Goal: Information Seeking & Learning: Learn about a topic

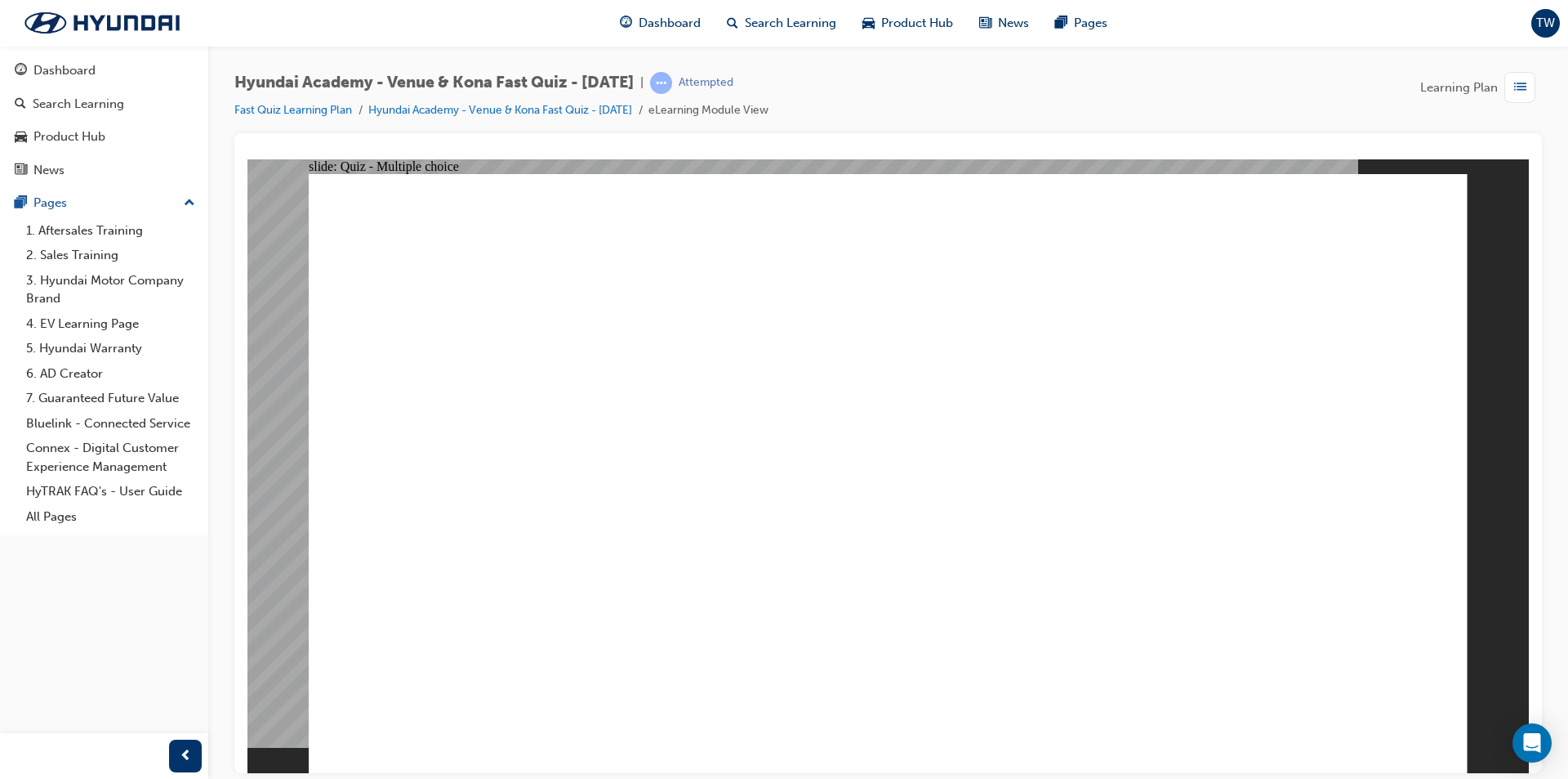
radio input "true"
drag, startPoint x: 355, startPoint y: 252, endPoint x: 652, endPoint y: 207, distance: 300.4
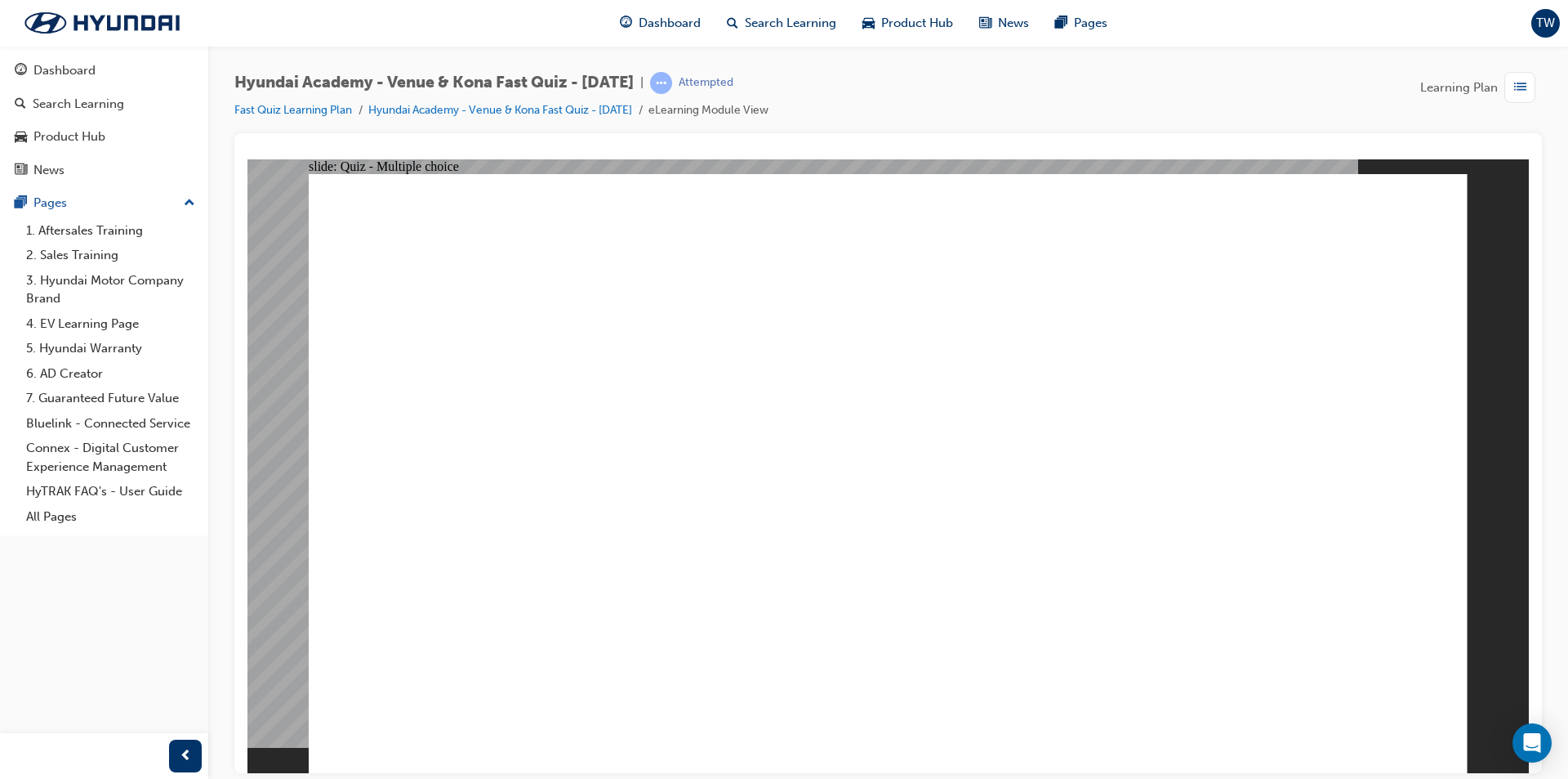
radio input "true"
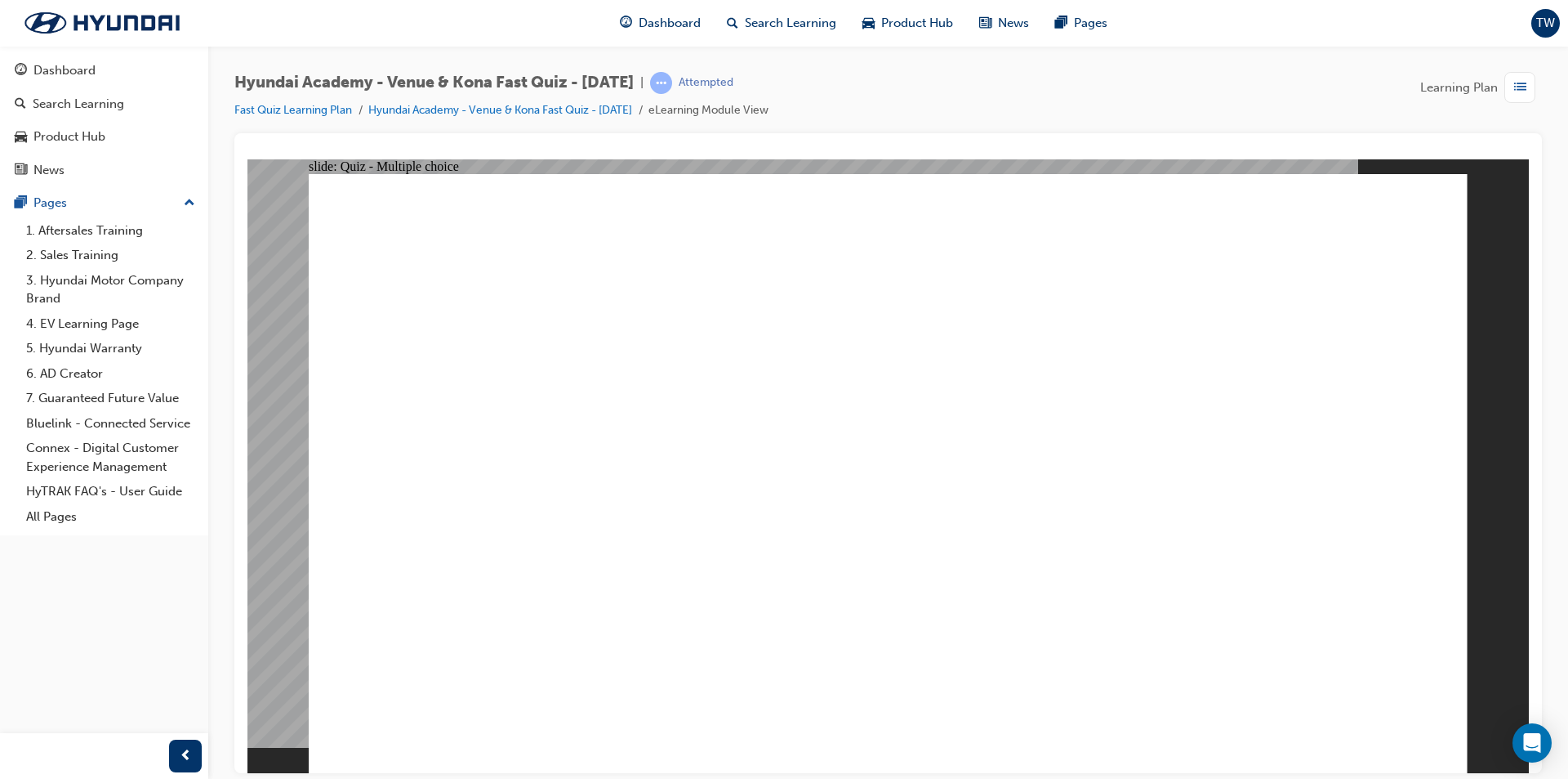
radio input "true"
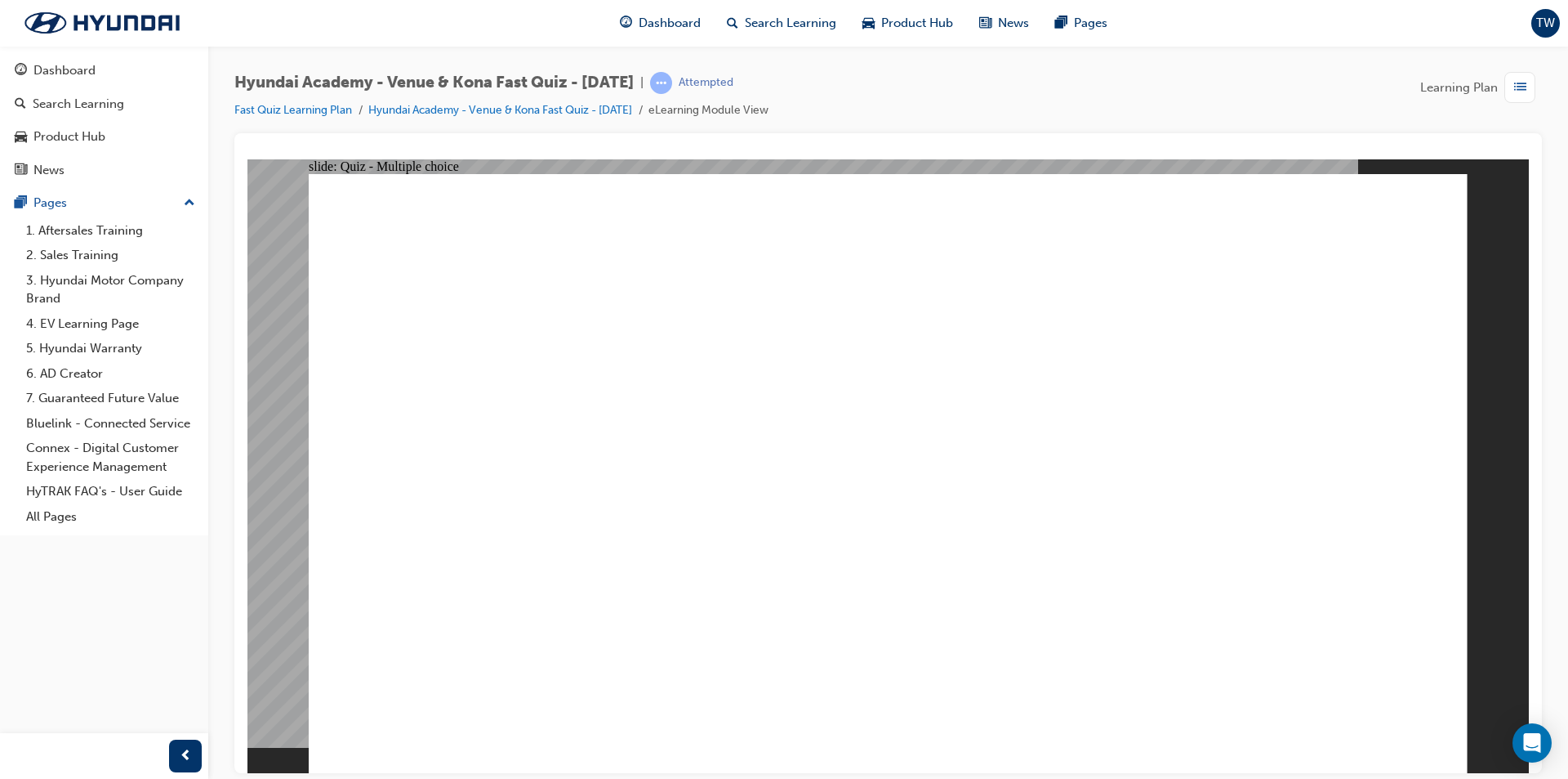
radio input "true"
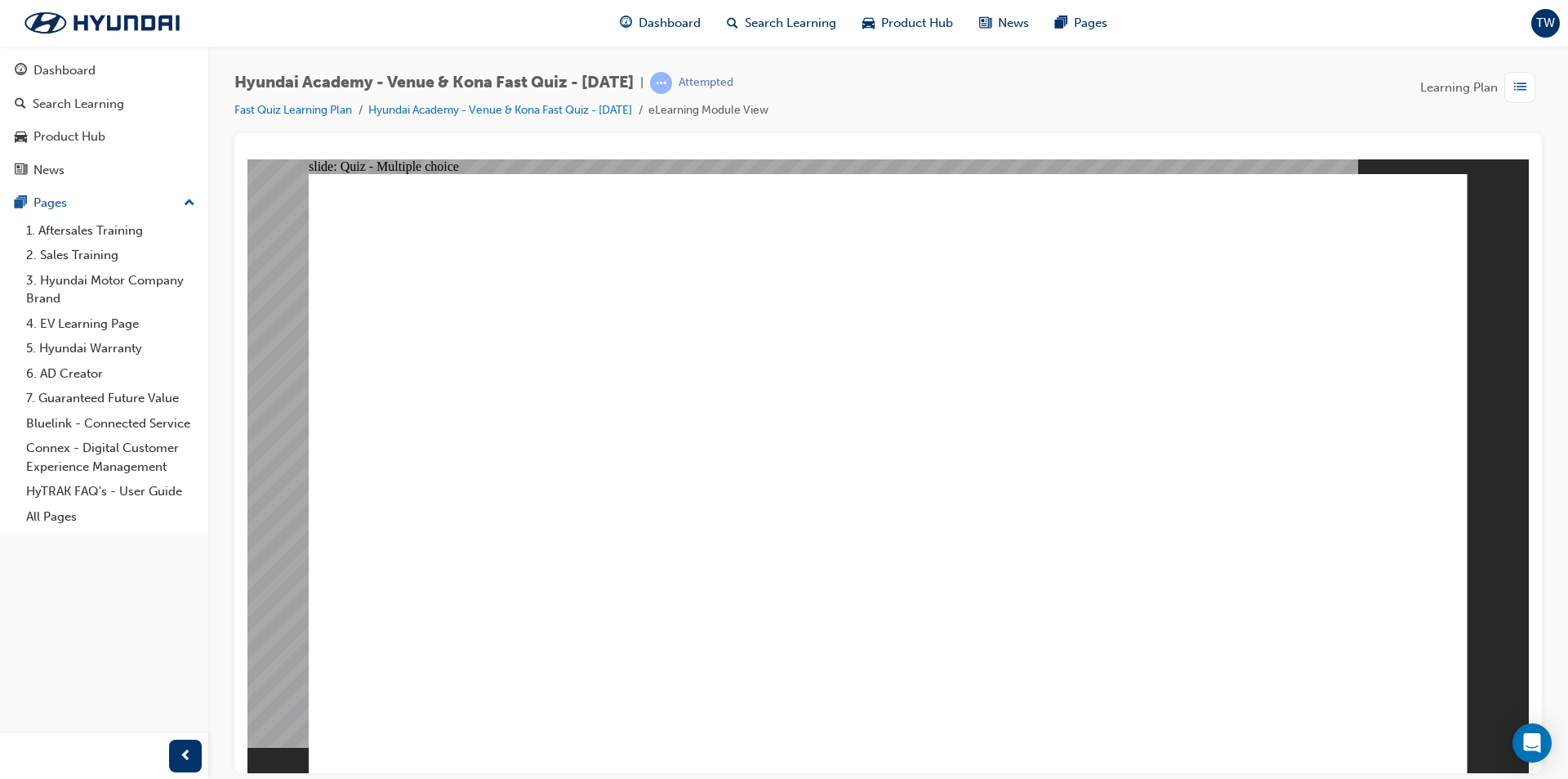
radio input "true"
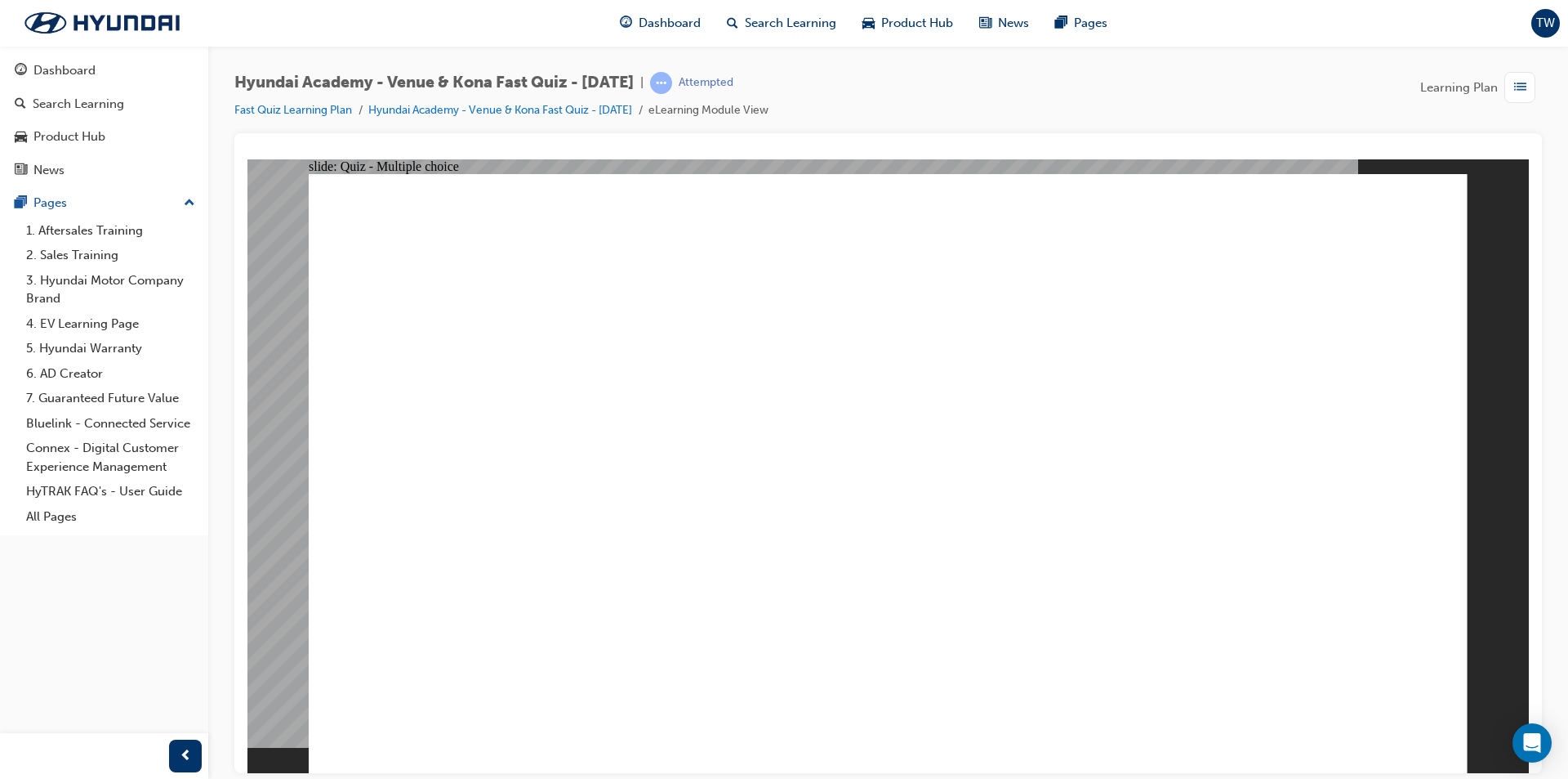
radio input "true"
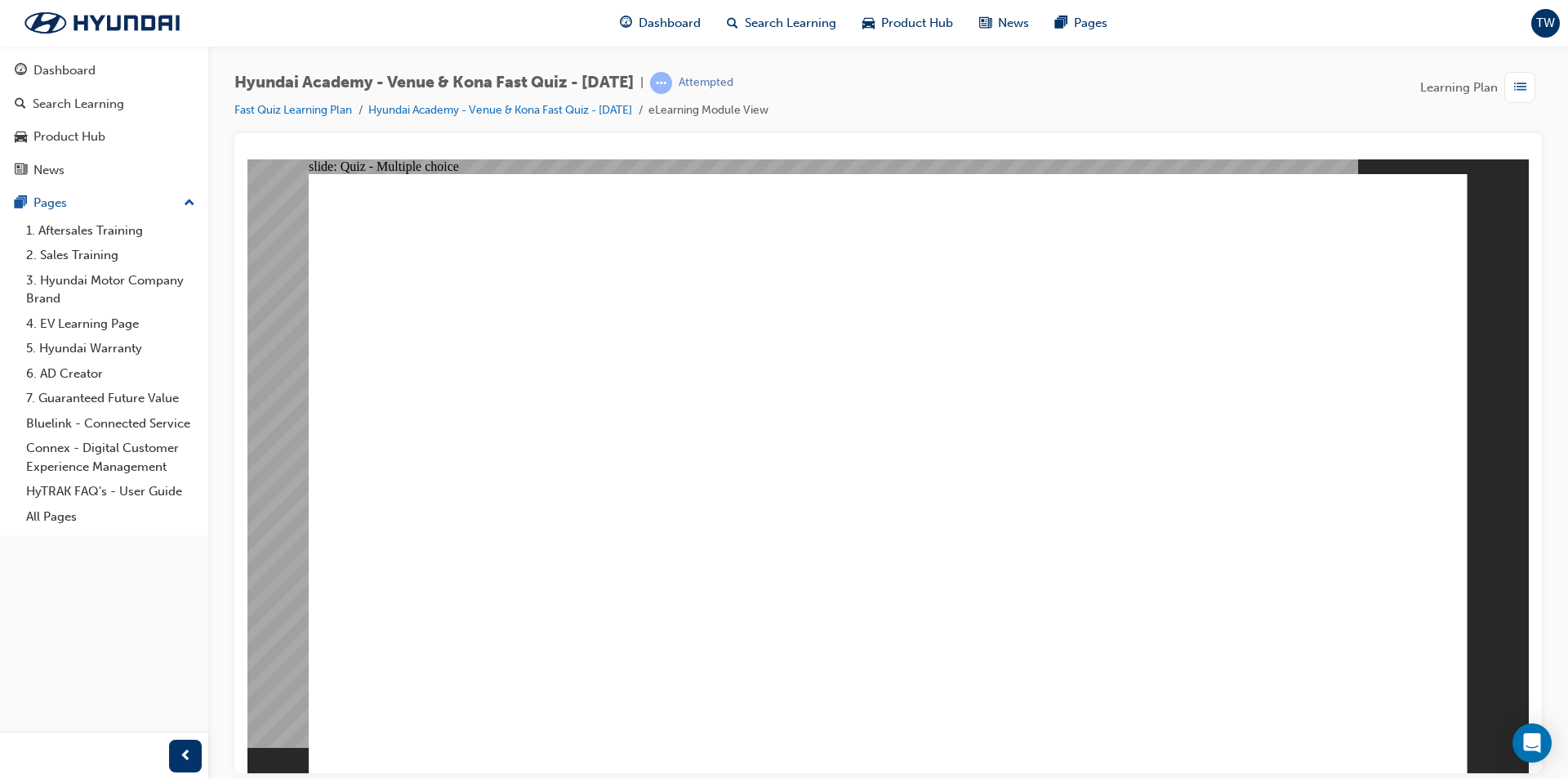
radio input "true"
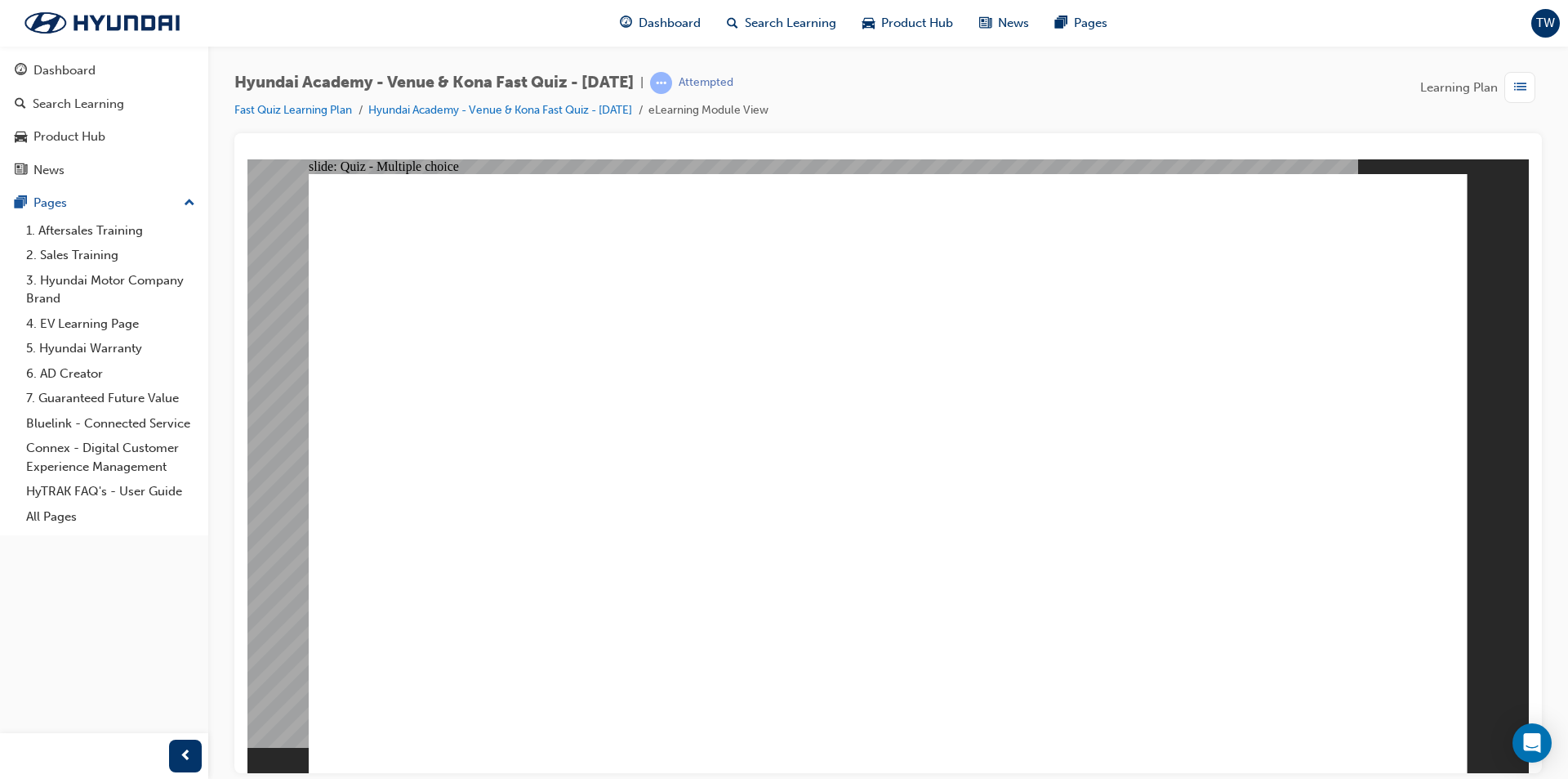
radio input "true"
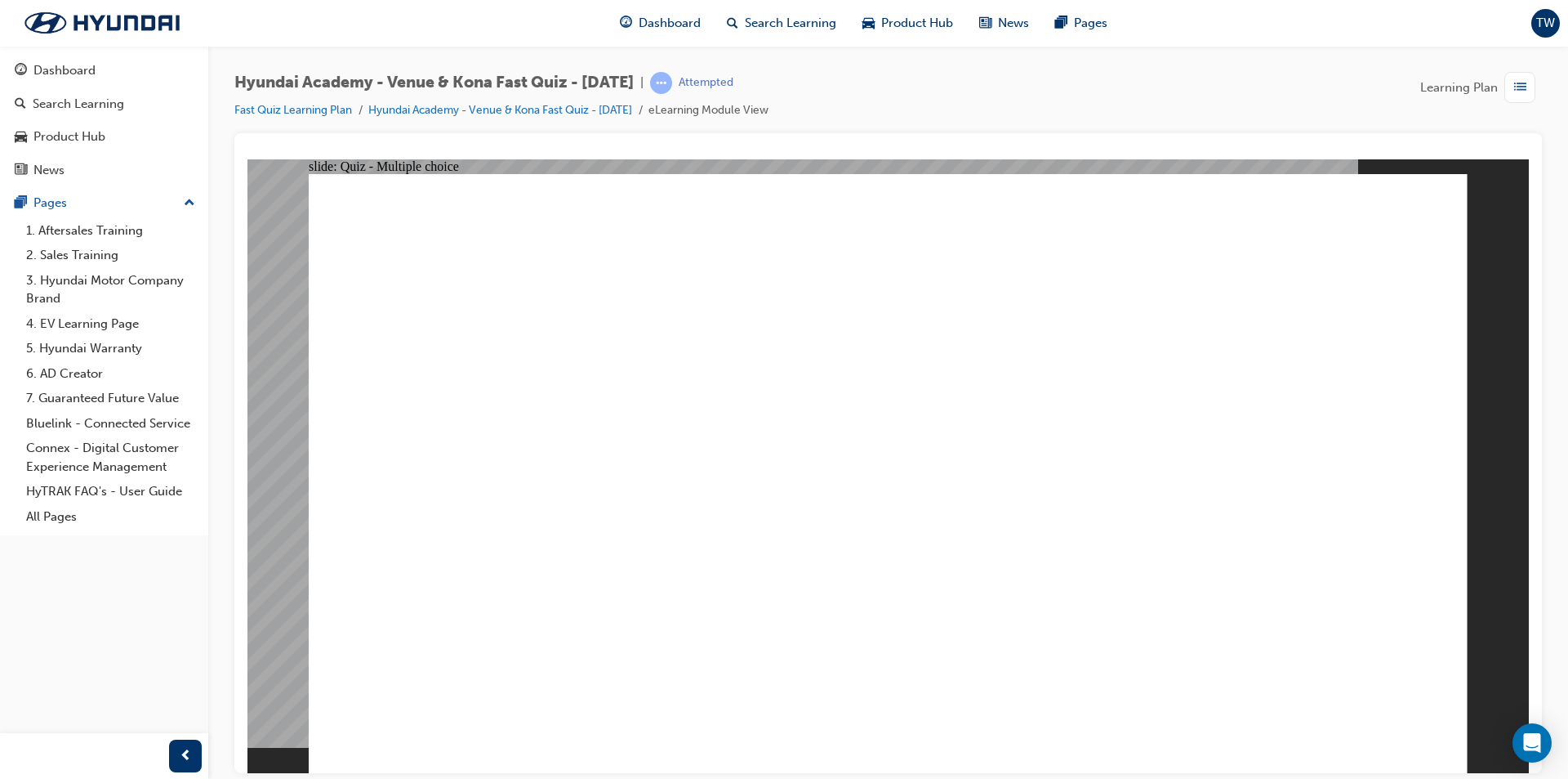
radio input "true"
drag, startPoint x: 903, startPoint y: 601, endPoint x: 894, endPoint y: 592, distance: 12.7
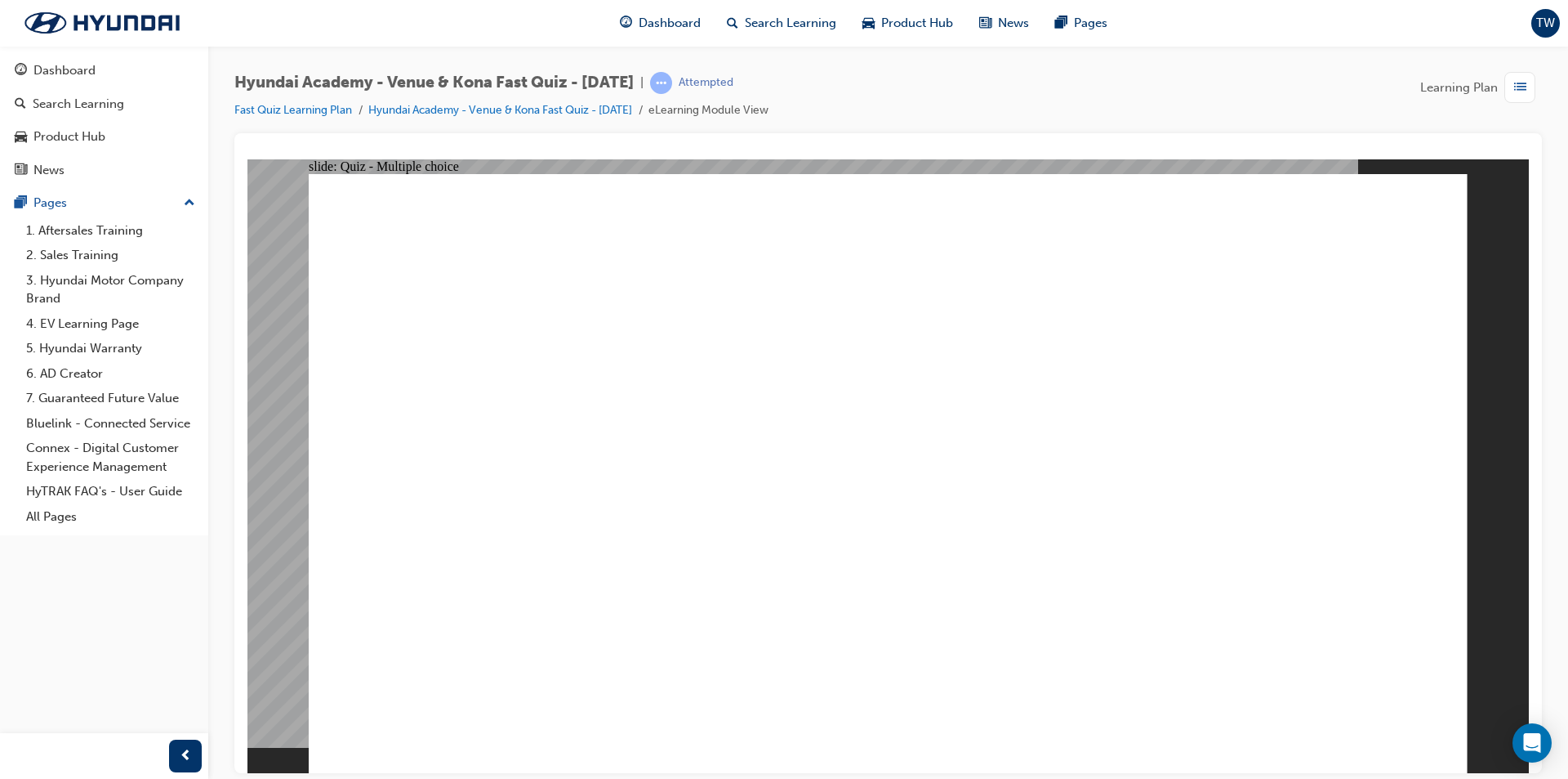
radio input "true"
drag, startPoint x: 923, startPoint y: 594, endPoint x: 905, endPoint y: 580, distance: 22.8
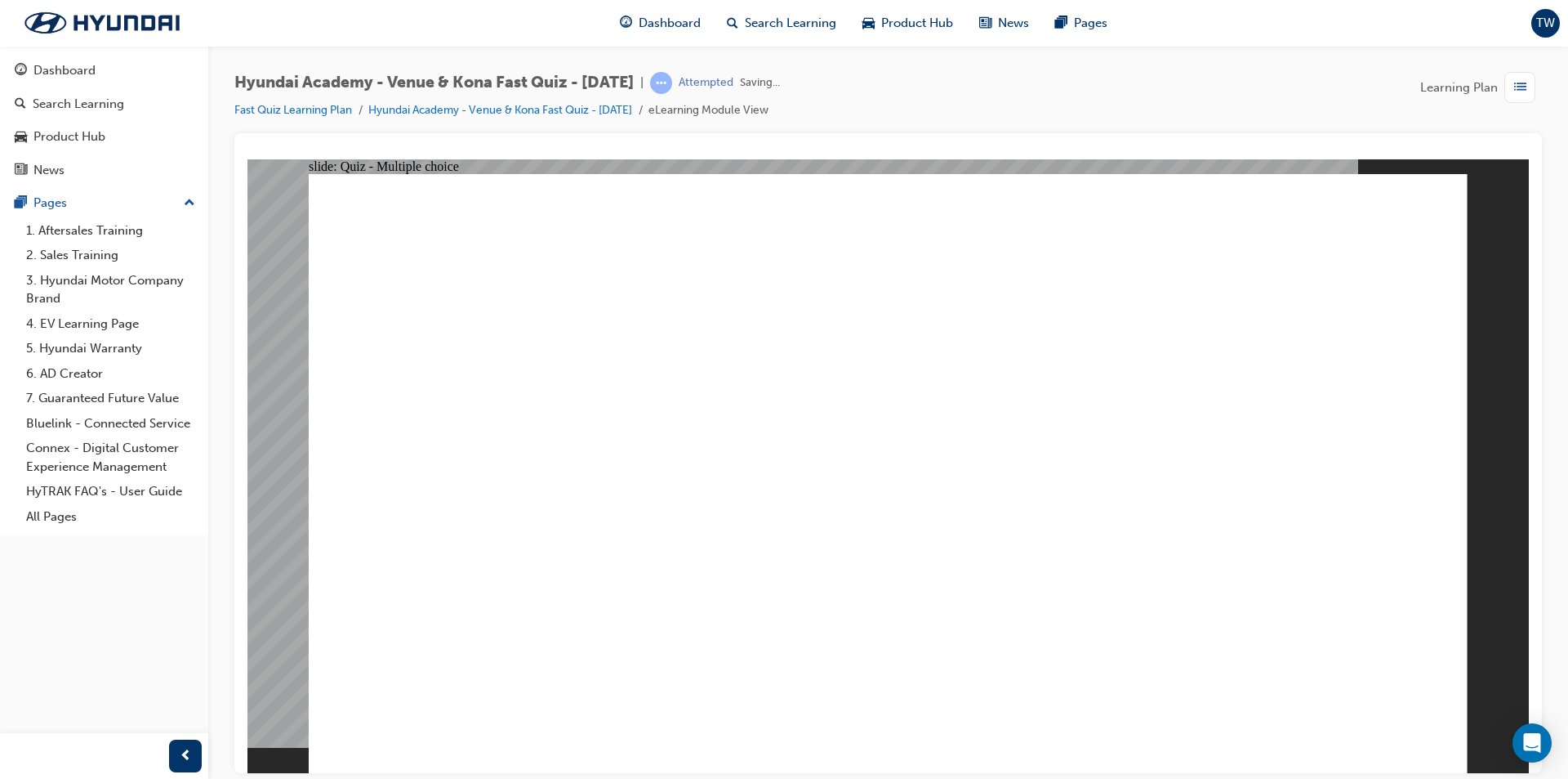
radio input "true"
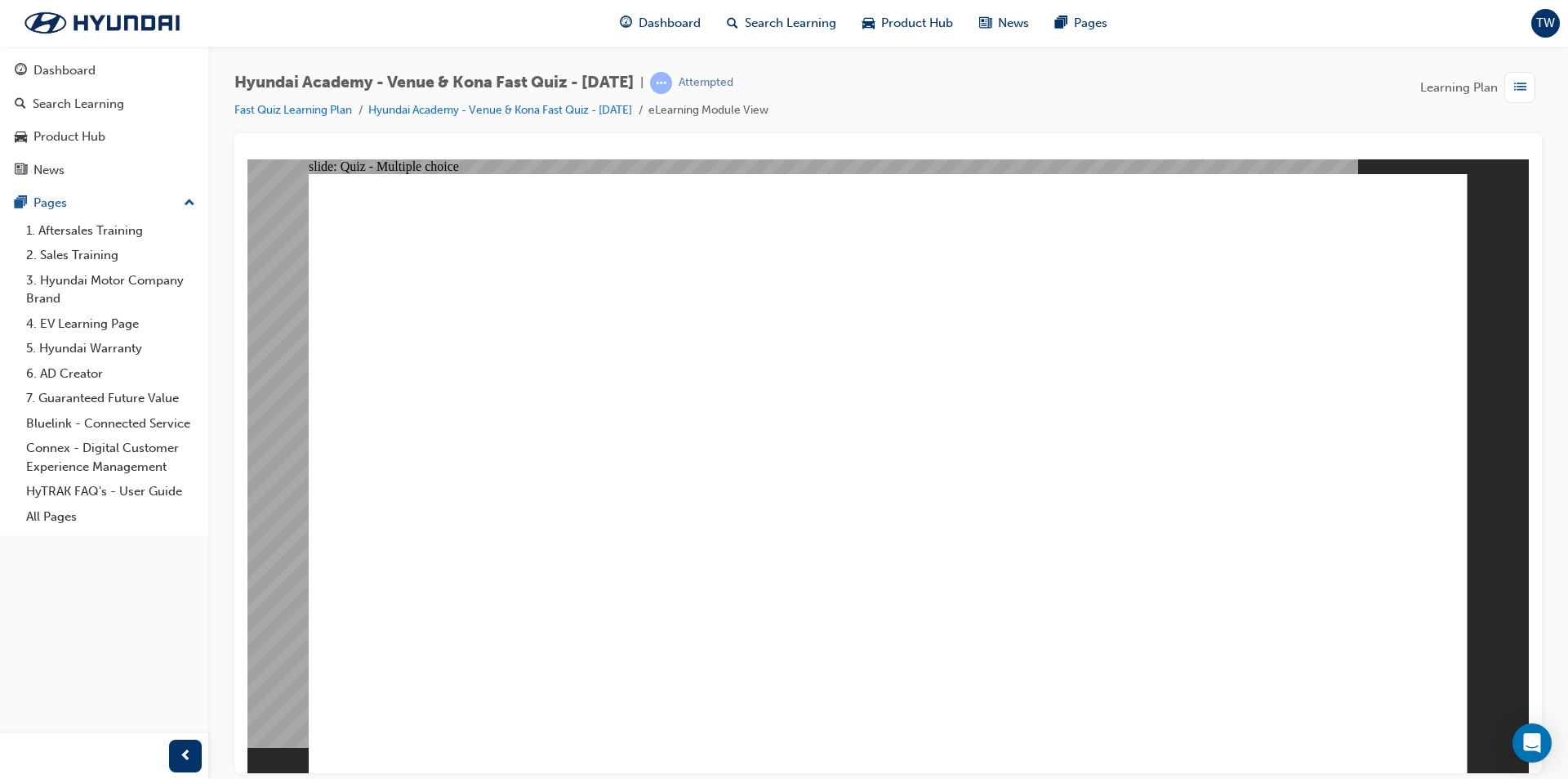
radio input "false"
radio input "true"
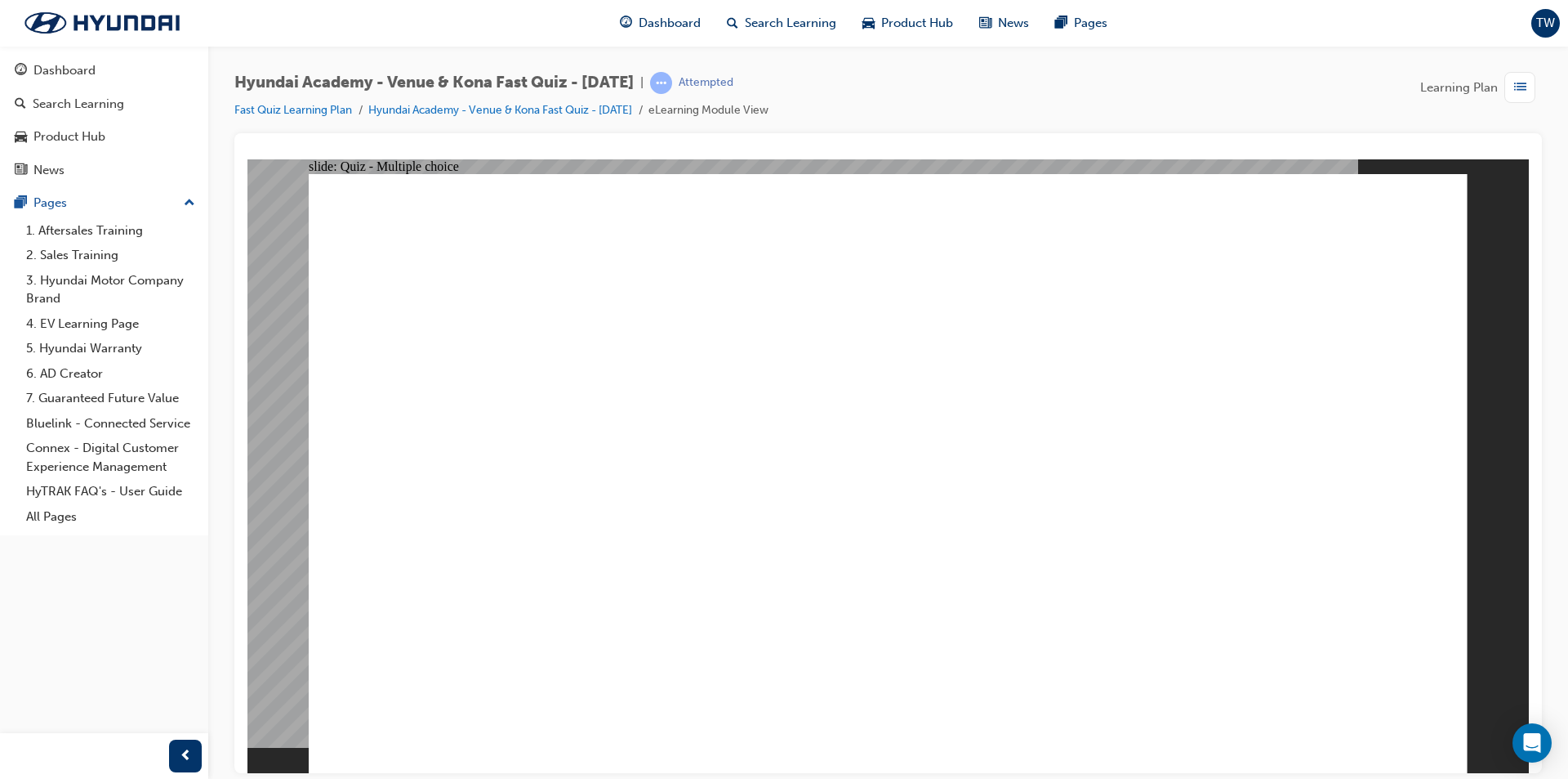
radio input "true"
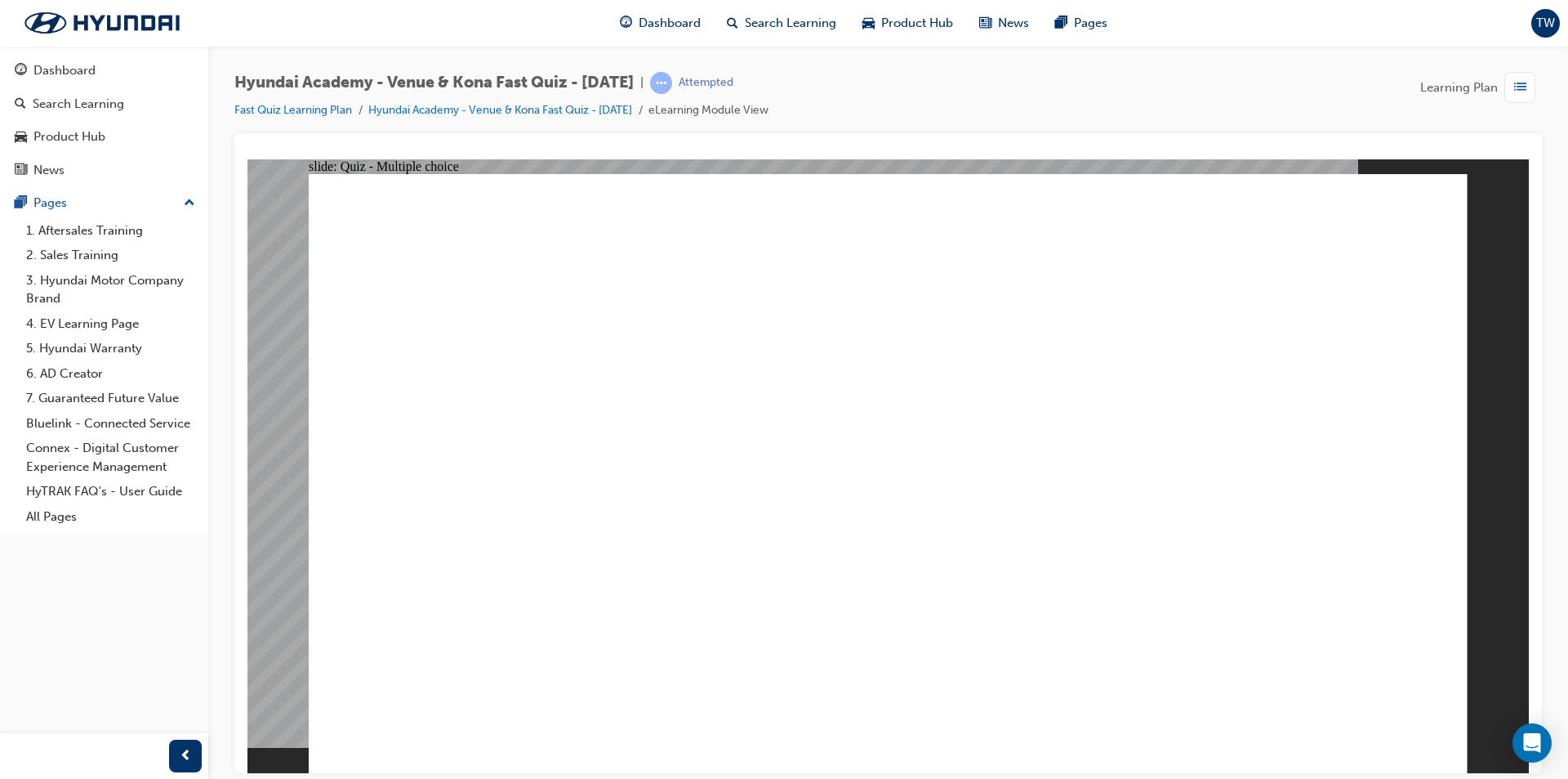
radio input "true"
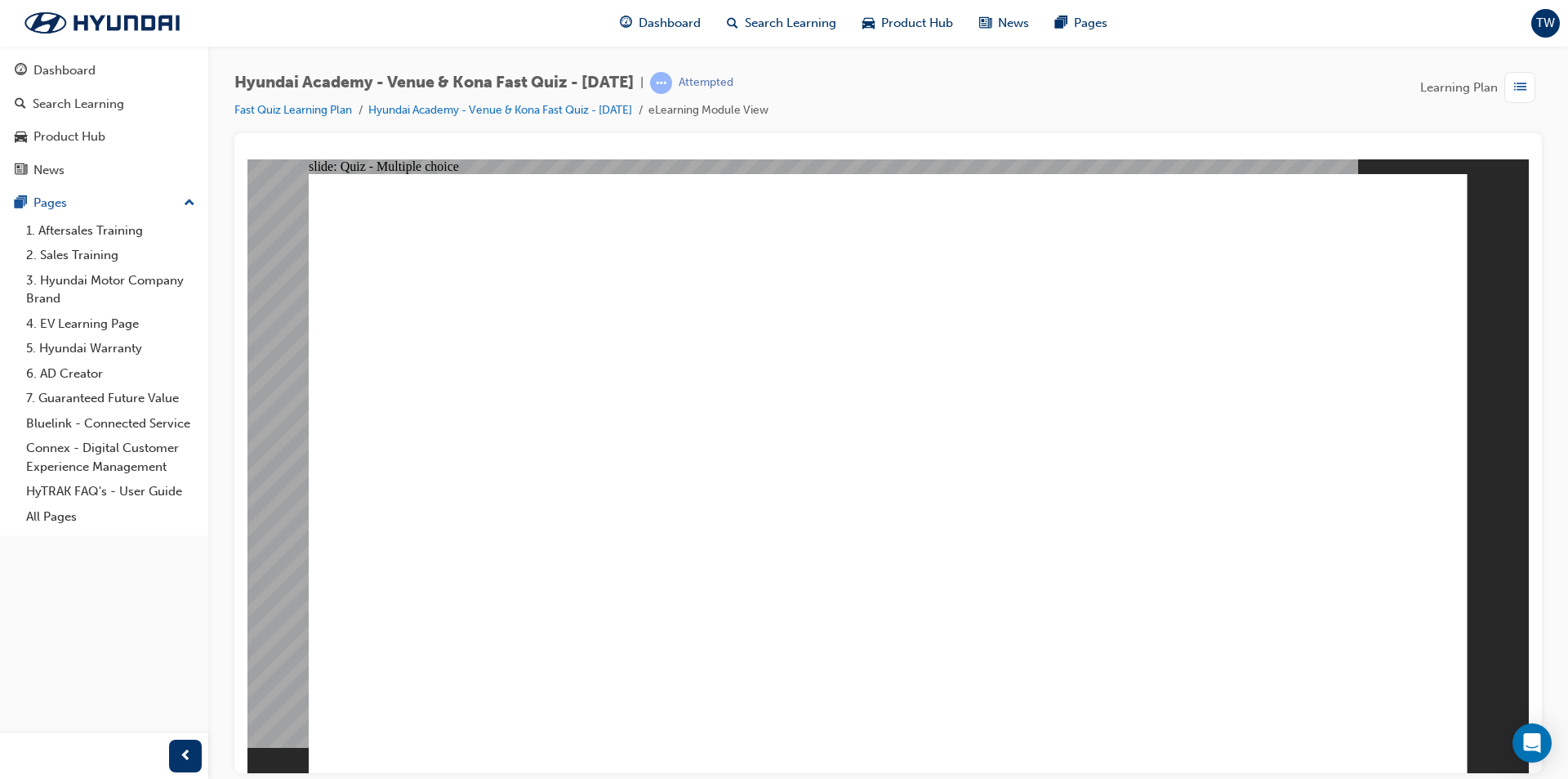
radio input "true"
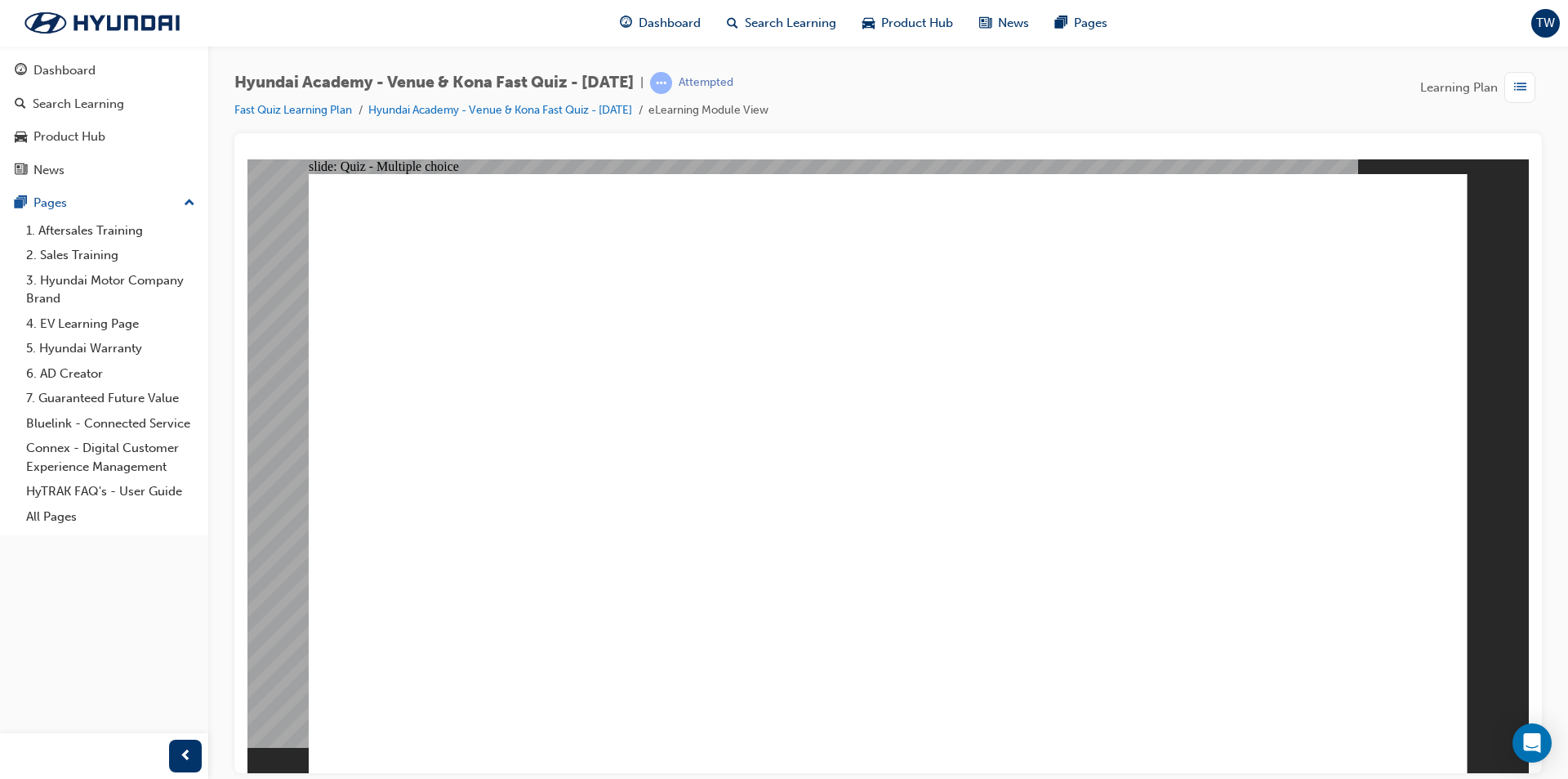
radio input "true"
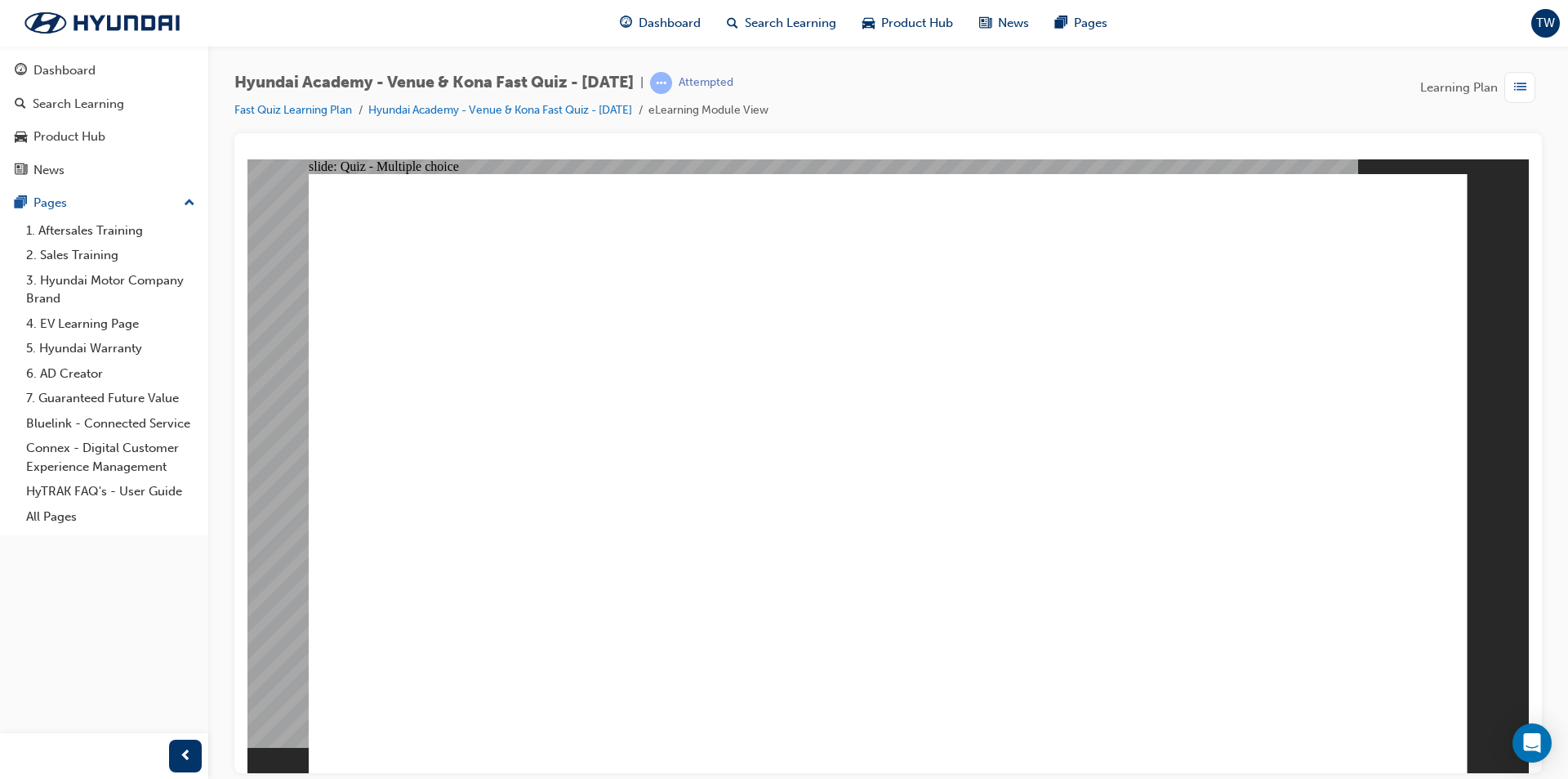
radio input "true"
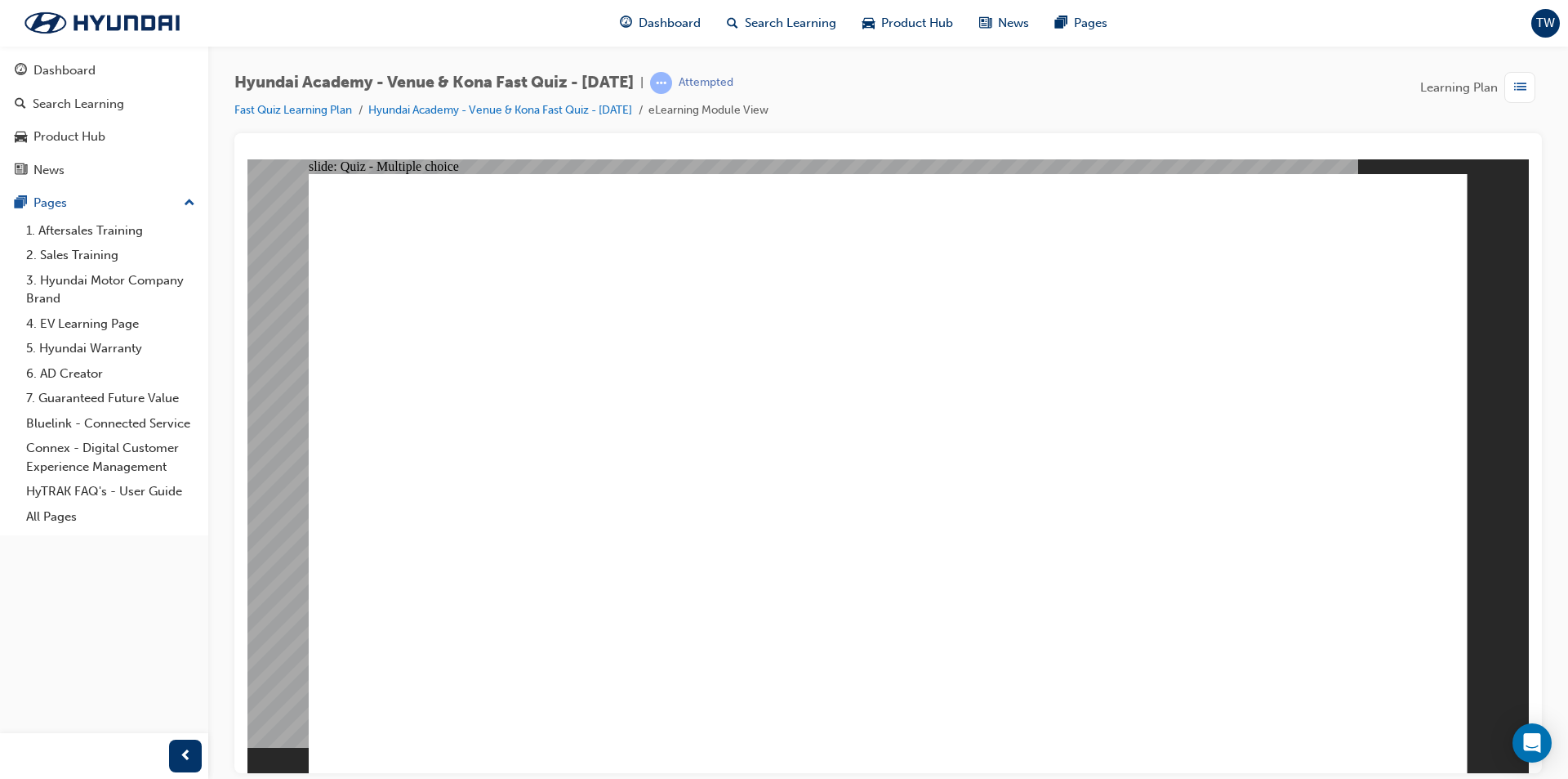
radio input "true"
drag, startPoint x: 901, startPoint y: 591, endPoint x: 865, endPoint y: 584, distance: 36.7
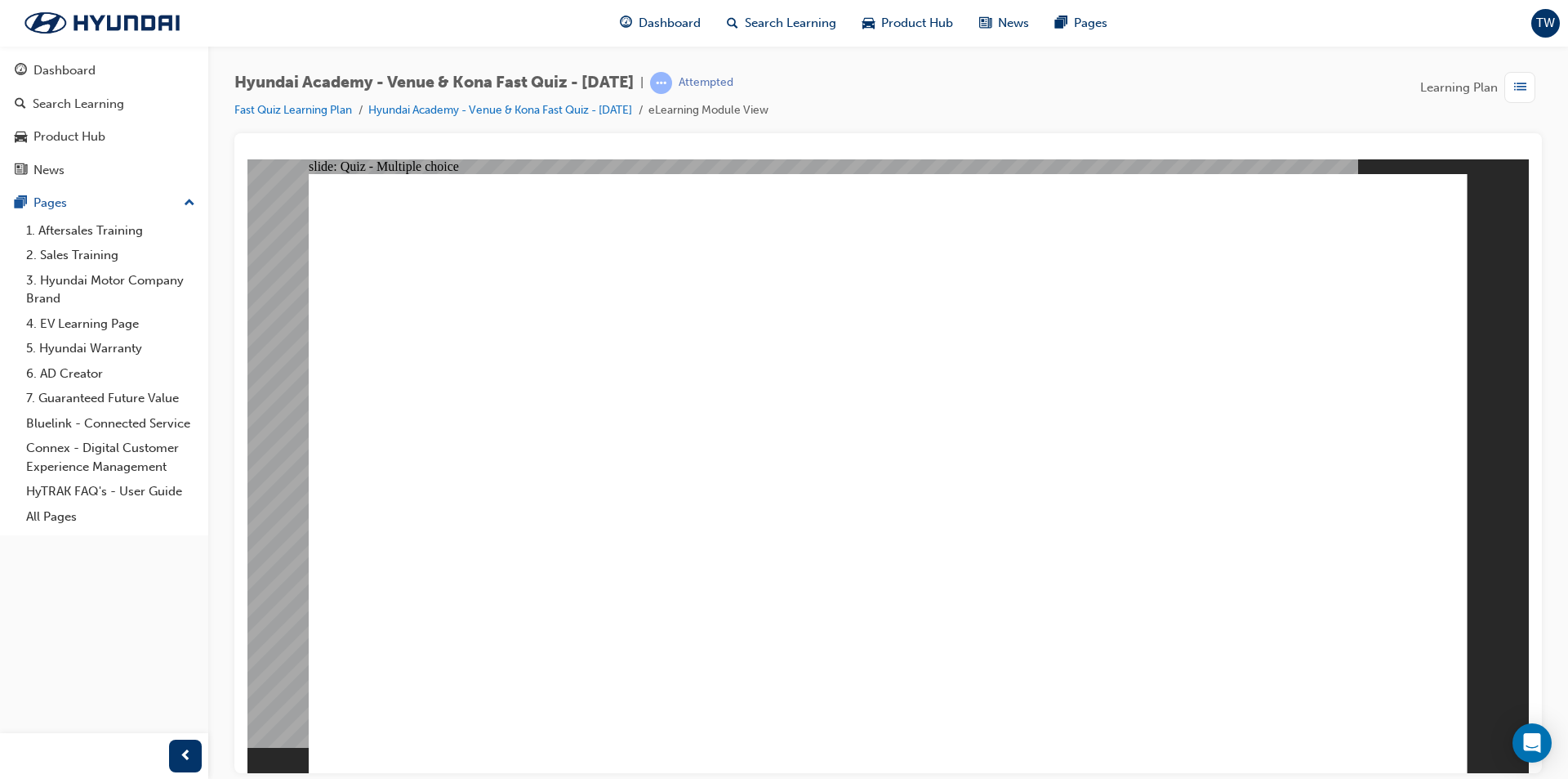
radio input "true"
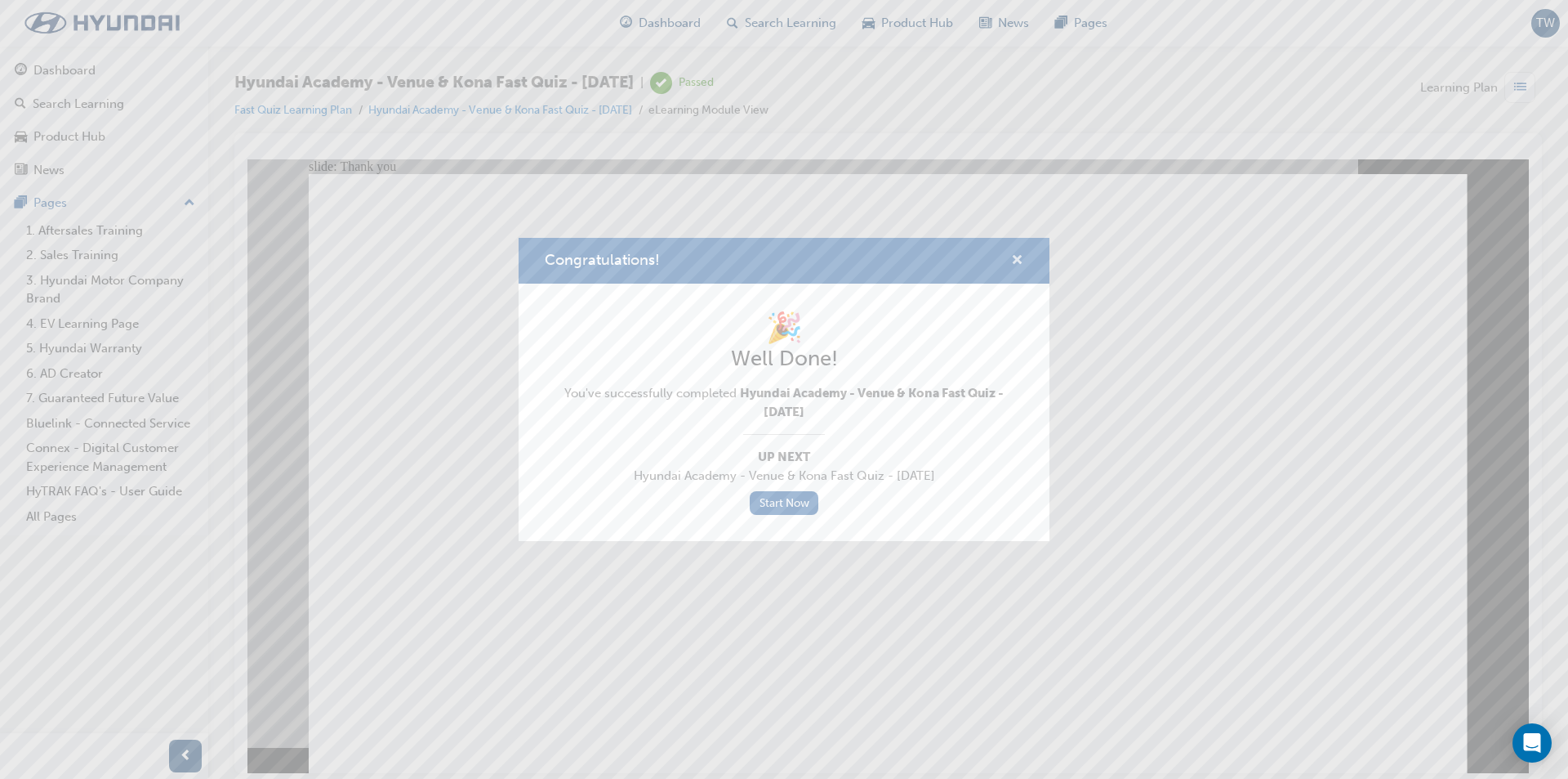
click at [1016, 262] on span "cross-icon" at bounding box center [1017, 261] width 12 height 15
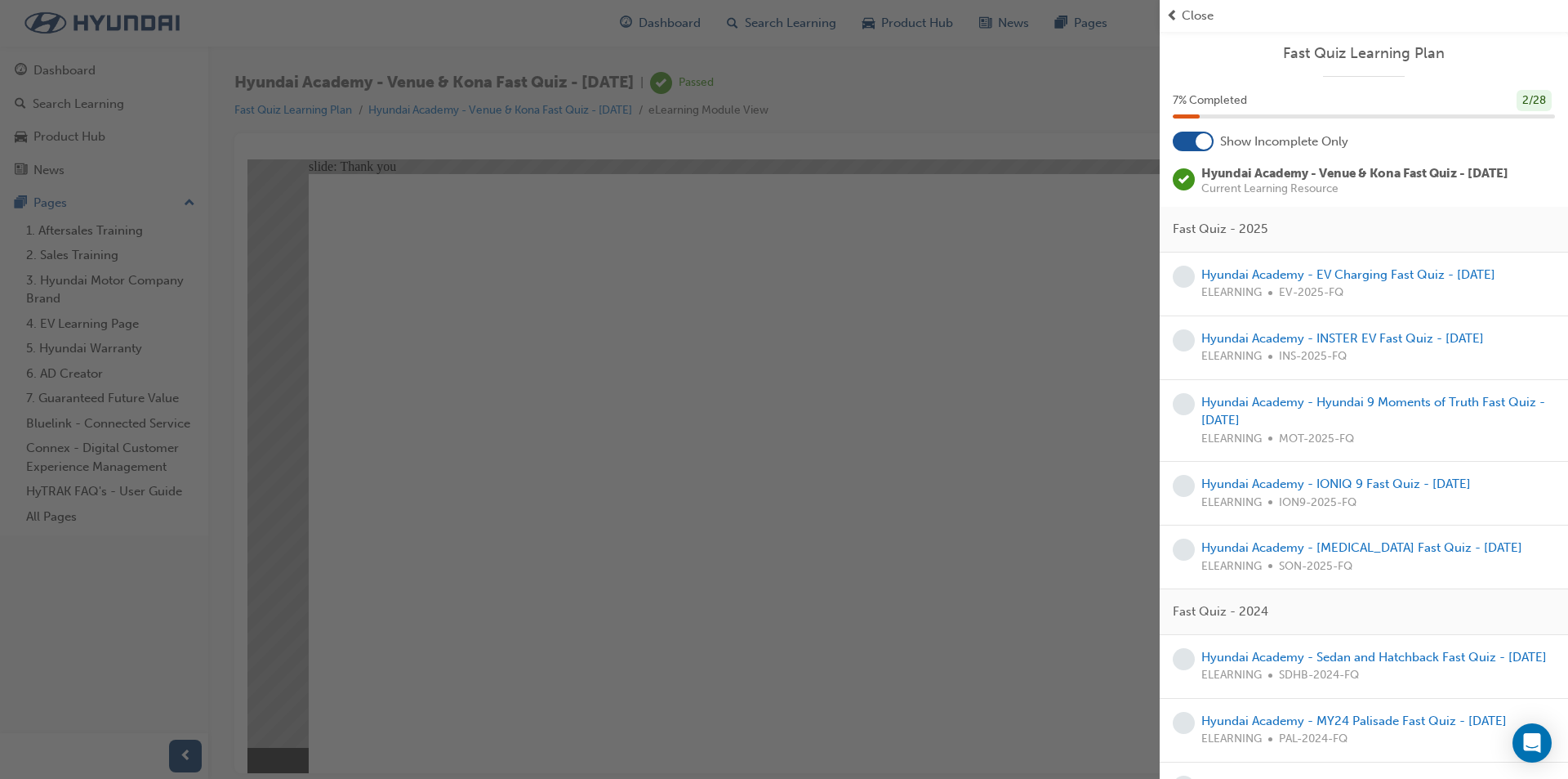
click at [772, 468] on div "button" at bounding box center [579, 389] width 1160 height 779
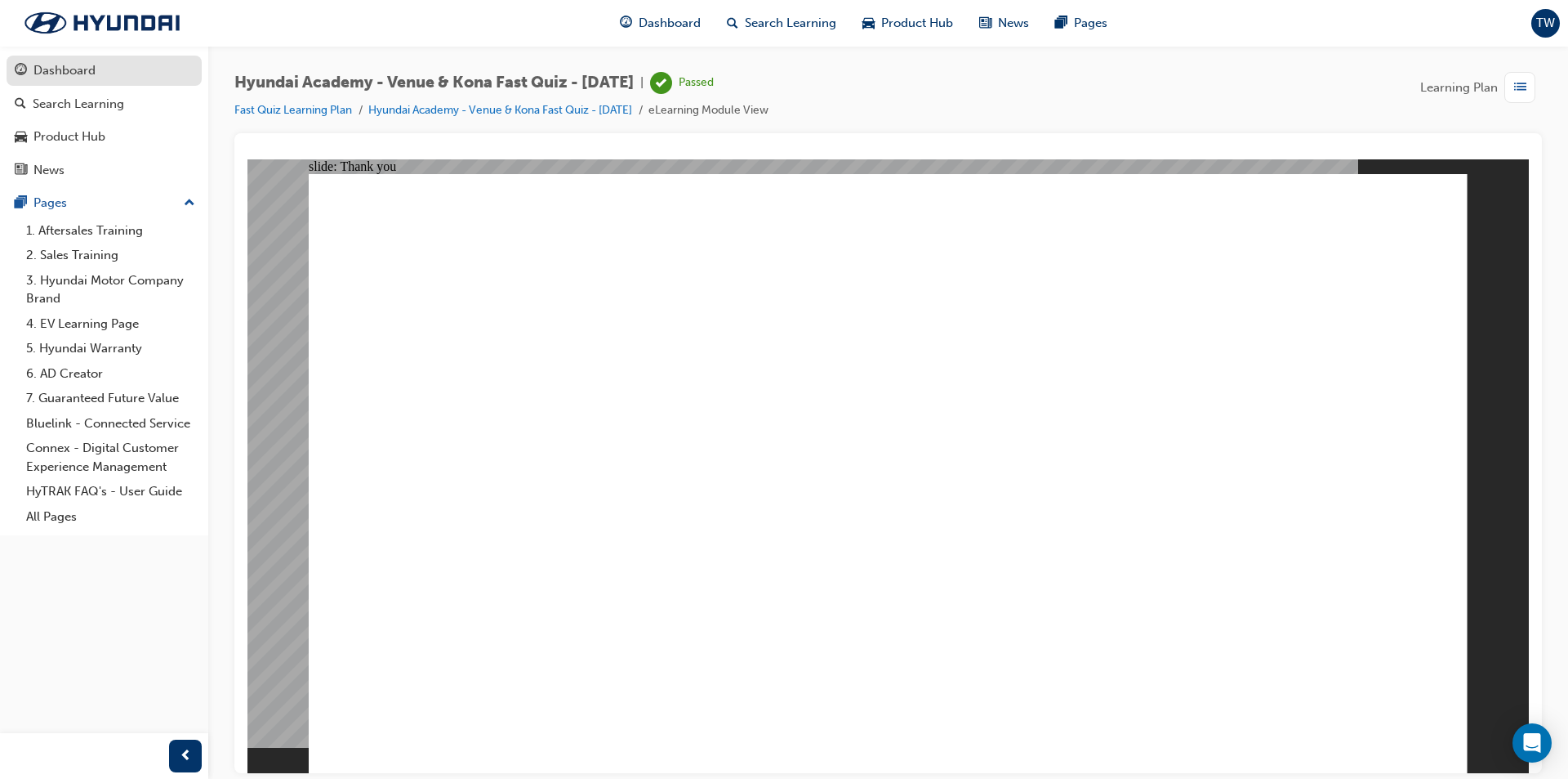
click at [114, 79] on div "Dashboard" at bounding box center [104, 70] width 179 height 20
